Goal: Information Seeking & Learning: Find specific fact

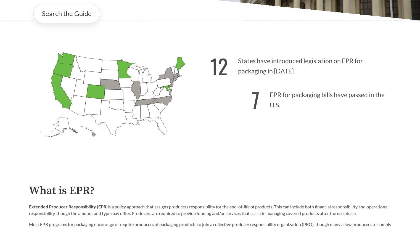
scroll to position [138, 0]
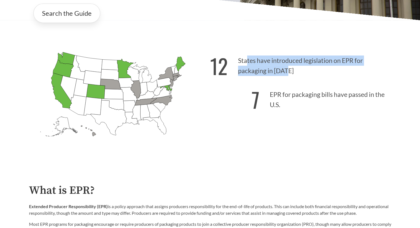
drag, startPoint x: 269, startPoint y: 61, endPoint x: 287, endPoint y: 73, distance: 21.6
click at [287, 73] on p "12 States have introduced legislation on EPR for packaging in [DATE]" at bounding box center [300, 64] width 181 height 34
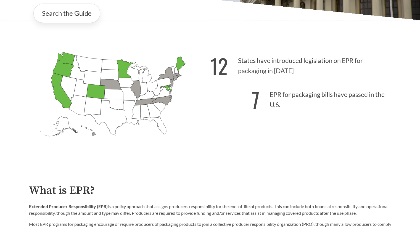
drag, startPoint x: 291, startPoint y: 73, endPoint x: 232, endPoint y: 57, distance: 61.8
click at [232, 57] on p "12 States have introduced legislation on EPR for packaging in [DATE]" at bounding box center [300, 64] width 181 height 34
drag, startPoint x: 253, startPoint y: 100, endPoint x: 169, endPoint y: 71, distance: 88.3
click at [252, 100] on strong "7" at bounding box center [255, 99] width 8 height 31
click at [172, 76] on icon "[US_STATE] Introduced: 3" at bounding box center [167, 74] width 19 height 15
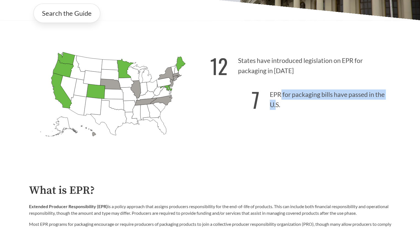
drag, startPoint x: 281, startPoint y: 94, endPoint x: 277, endPoint y: 106, distance: 12.5
click at [277, 106] on p "7 EPR for packaging bills have passed in the U.S." at bounding box center [300, 98] width 181 height 34
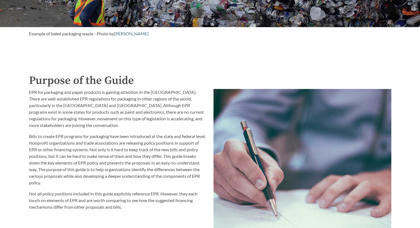
scroll to position [0, 0]
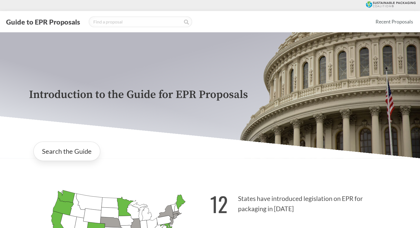
drag, startPoint x: 177, startPoint y: 161, endPoint x: 114, endPoint y: 20, distance: 153.8
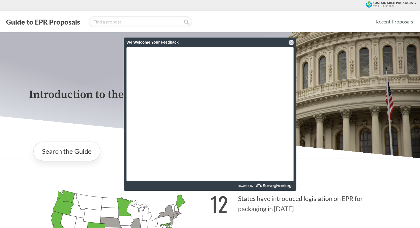
click at [292, 43] on div at bounding box center [291, 42] width 4 height 4
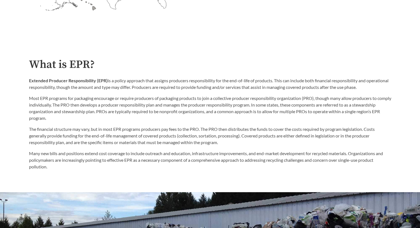
drag, startPoint x: 155, startPoint y: 131, endPoint x: 148, endPoint y: 34, distance: 97.1
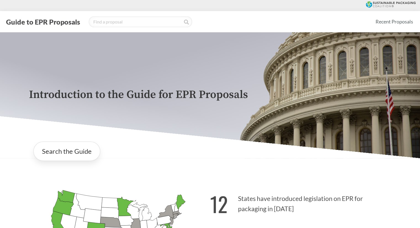
drag, startPoint x: 250, startPoint y: 127, endPoint x: 238, endPoint y: 28, distance: 100.0
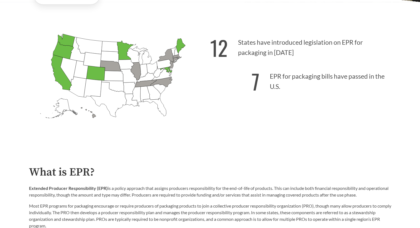
scroll to position [110, 0]
